Goal: Check status

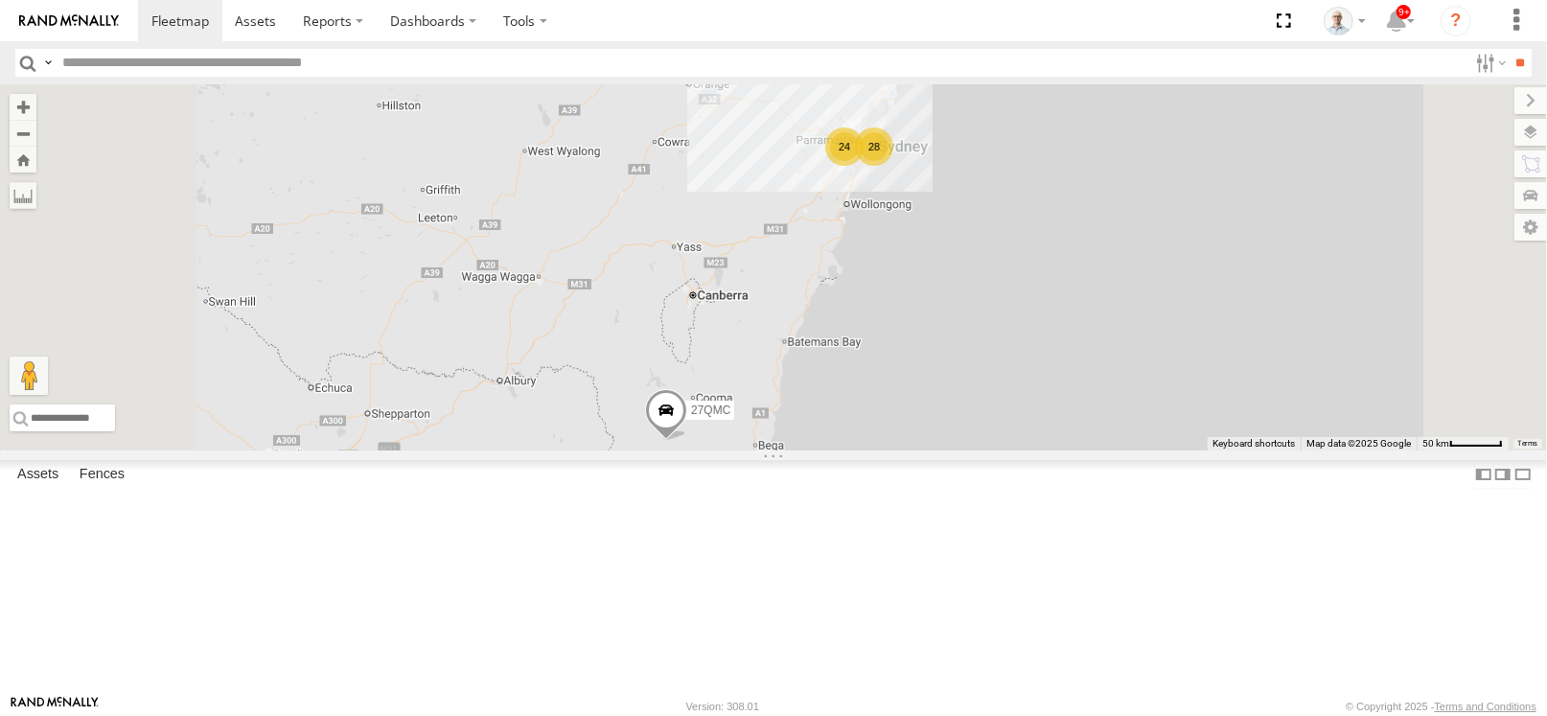
click at [863, 166] on div "24" at bounding box center [844, 146] width 38 height 38
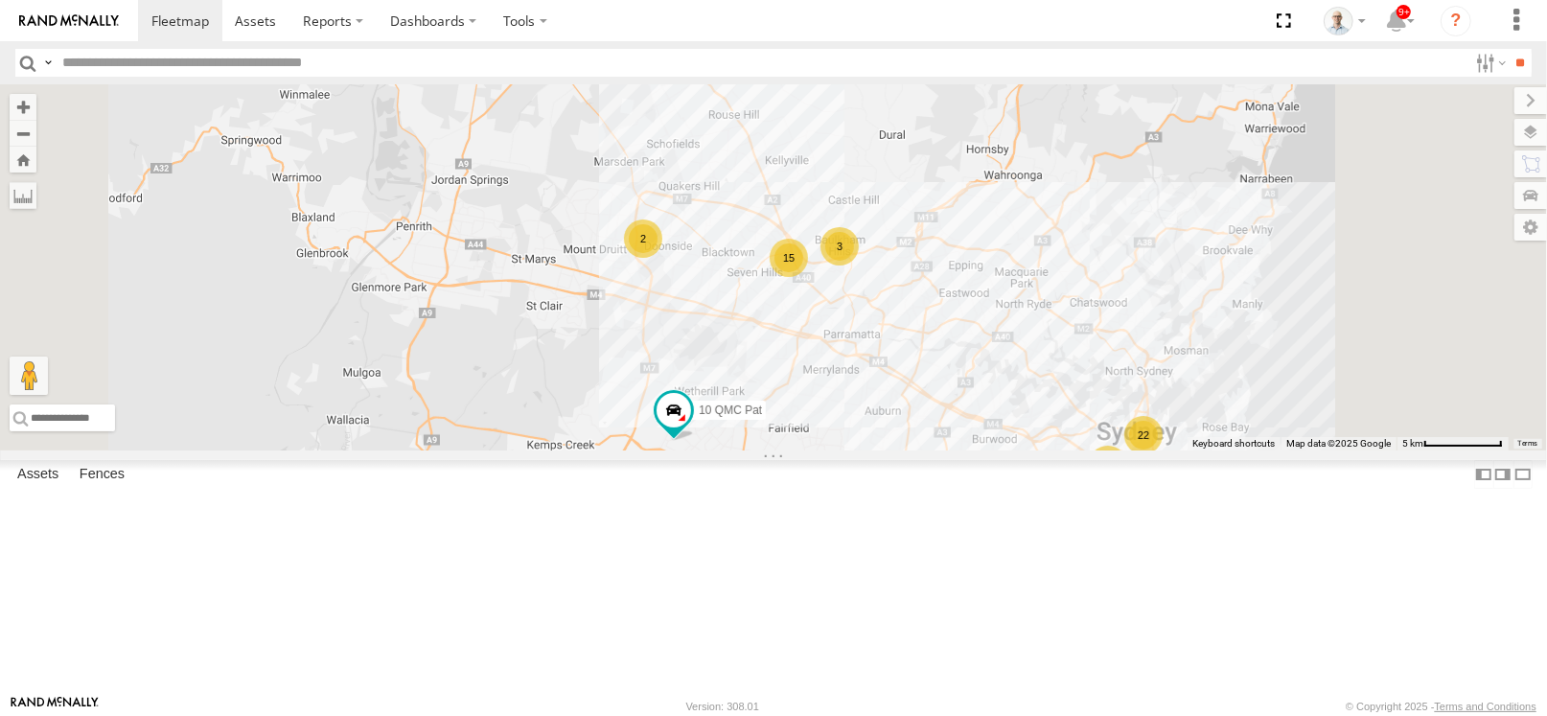
click at [808, 277] on div "15" at bounding box center [789, 258] width 38 height 38
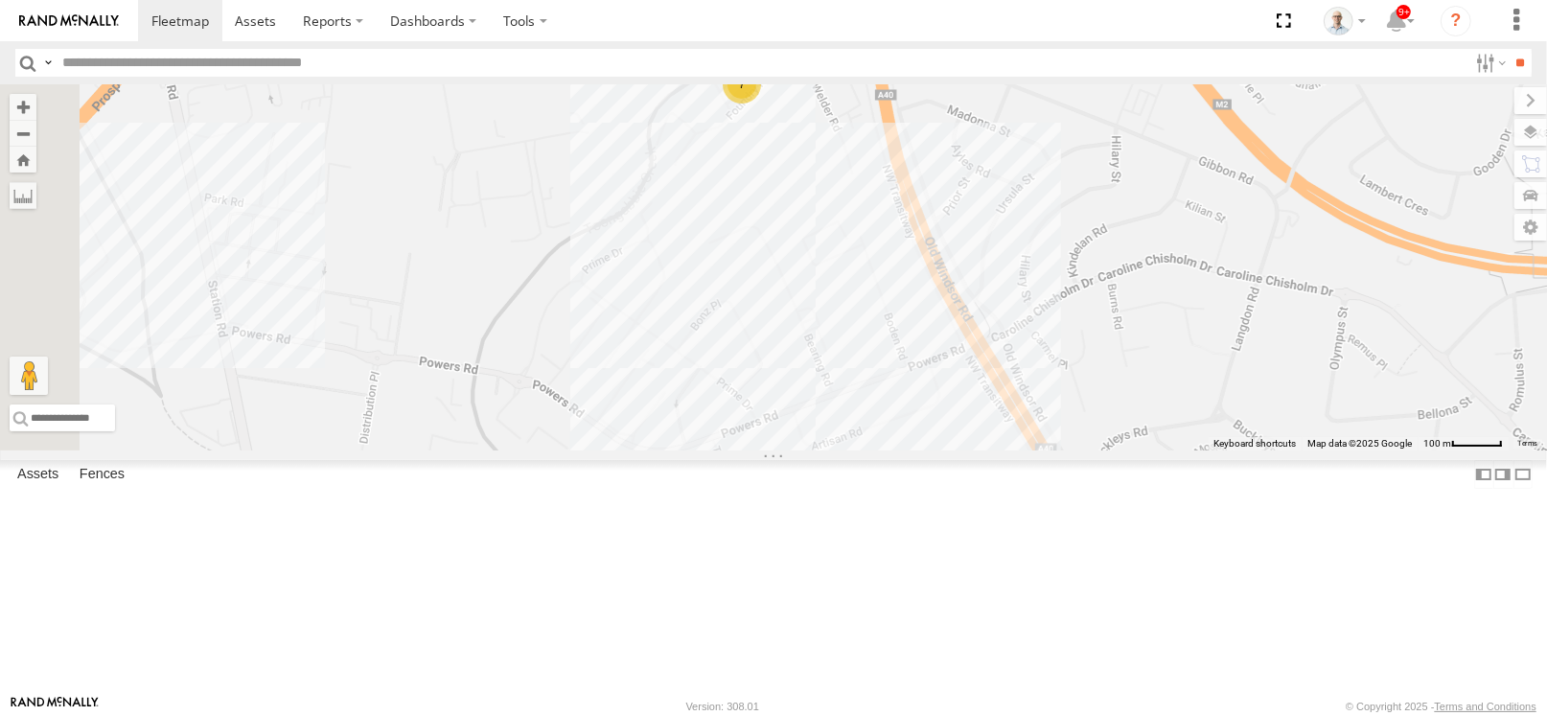
click at [821, 490] on div "8" at bounding box center [802, 470] width 38 height 38
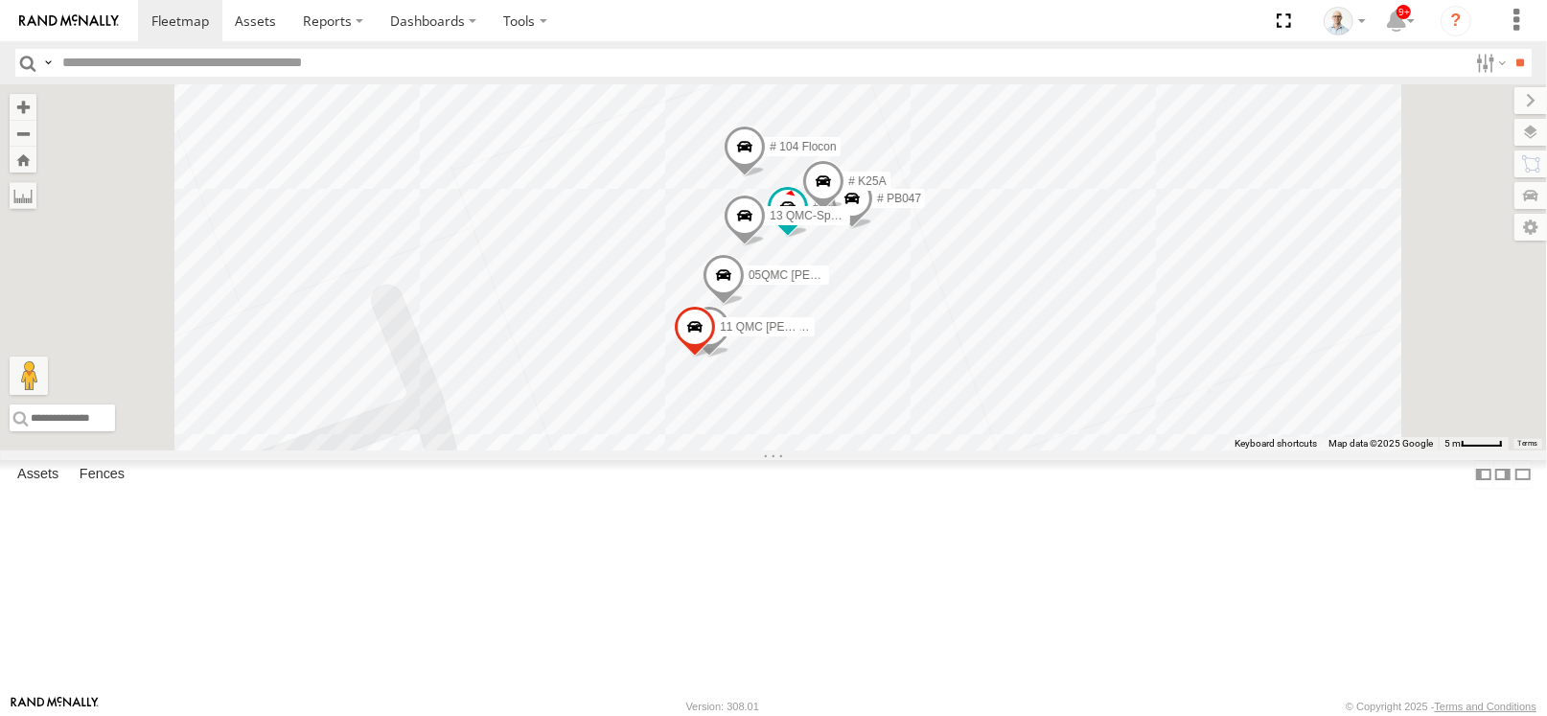
click at [730, 357] on span at bounding box center [709, 332] width 42 height 52
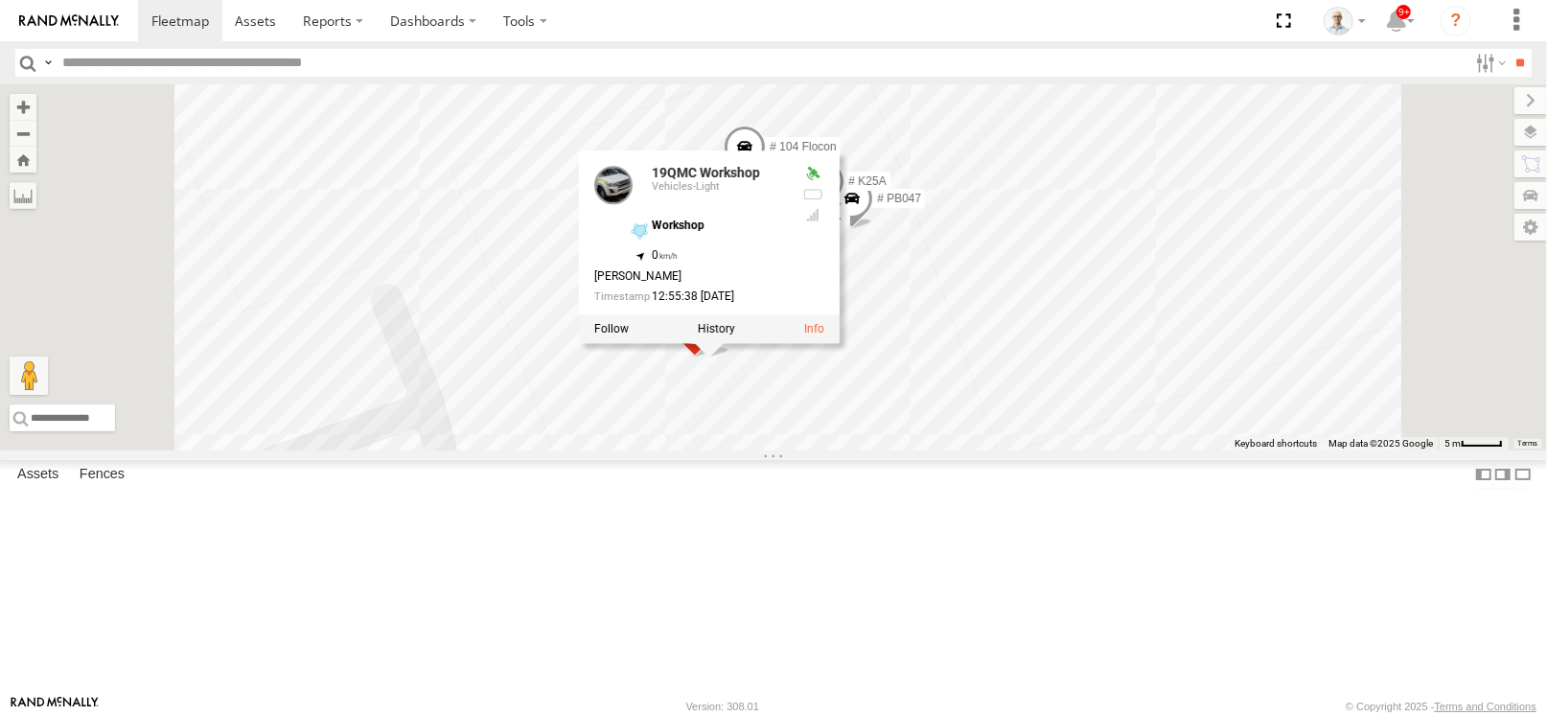
click at [1451, 118] on div "27QMC 10 QMC Pat # KS75A 14QMC Hamza QMC Mercedes 19QMC Workshop # 104 Flocon 0…" at bounding box center [773, 267] width 1547 height 366
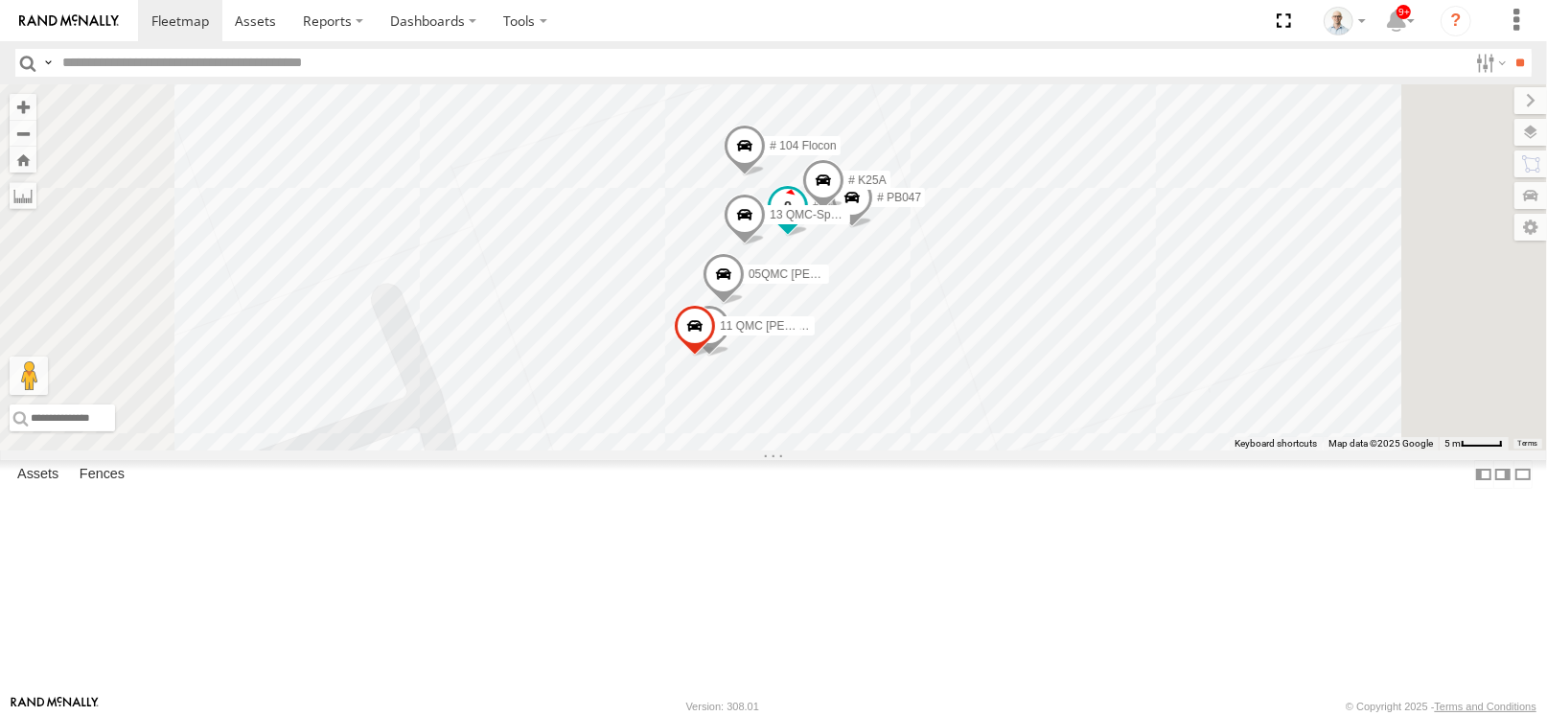
click at [805, 223] on span at bounding box center [787, 206] width 34 height 34
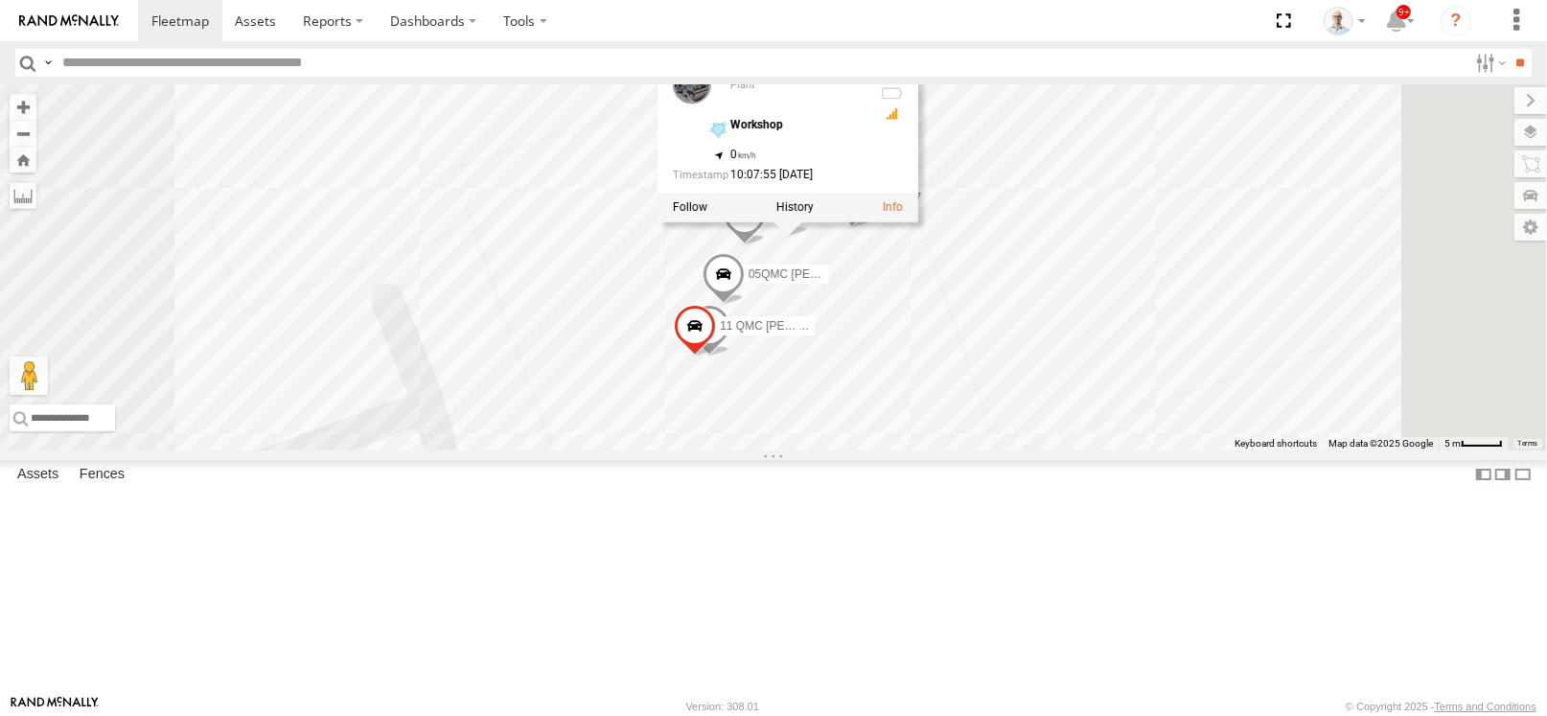
click at [1458, 138] on div "27QMC 10 QMC Pat # KS75A 14QMC Hamza QMC Mercedes # 104 Flocon 13 QMC-Spare 19Q…" at bounding box center [773, 267] width 1547 height 366
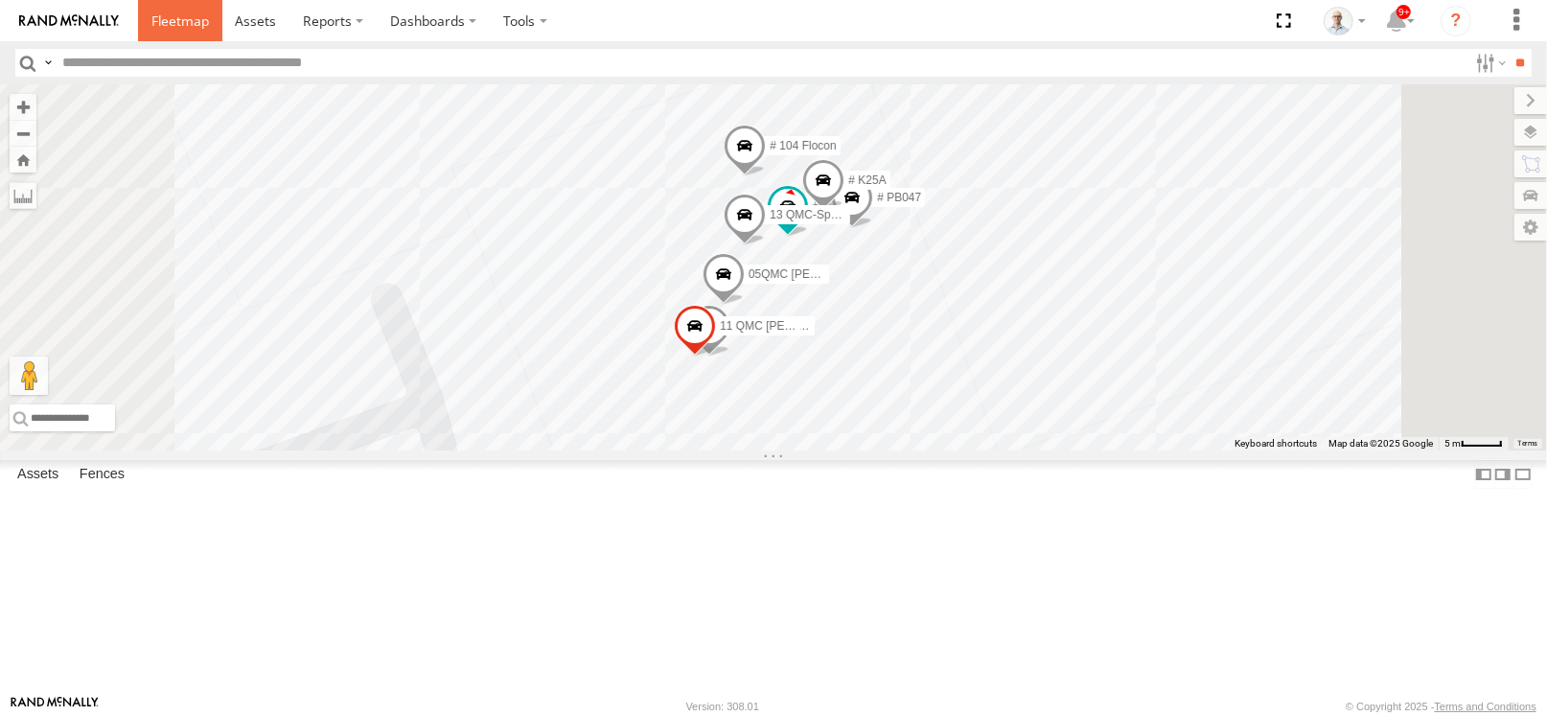
click at [138, 21] on link at bounding box center [180, 20] width 84 height 41
